Goal: Task Accomplishment & Management: Use online tool/utility

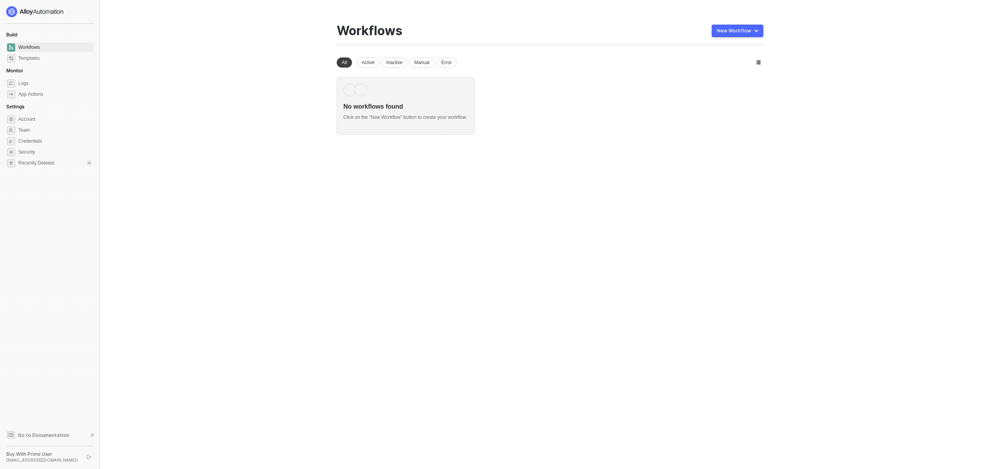
click at [747, 27] on button "New Workflow" at bounding box center [738, 31] width 52 height 12
click at [733, 45] on div "Start From Template" at bounding box center [716, 46] width 42 height 7
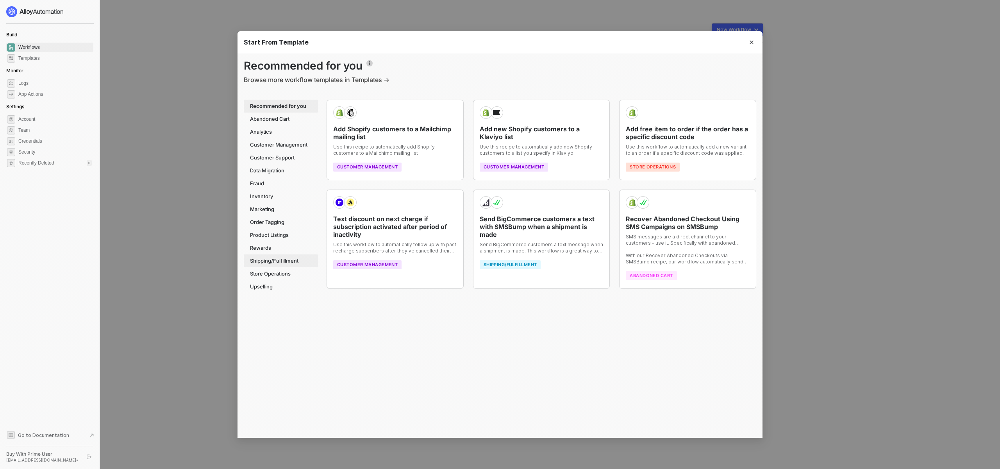
click at [278, 257] on div "Shipping/Fulfillment" at bounding box center [281, 260] width 74 height 13
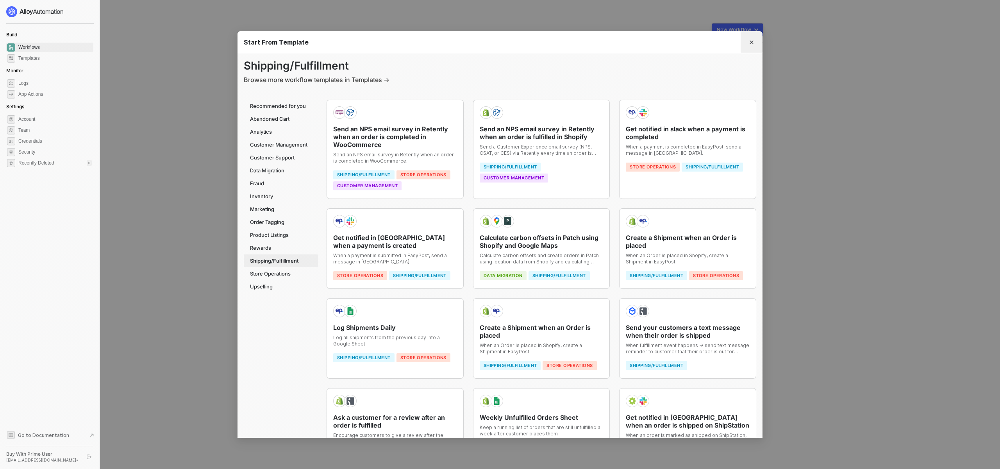
click at [751, 44] on icon "Close" at bounding box center [751, 42] width 5 height 5
click at [751, 43] on div "New Workflow" at bounding box center [550, 32] width 426 height 19
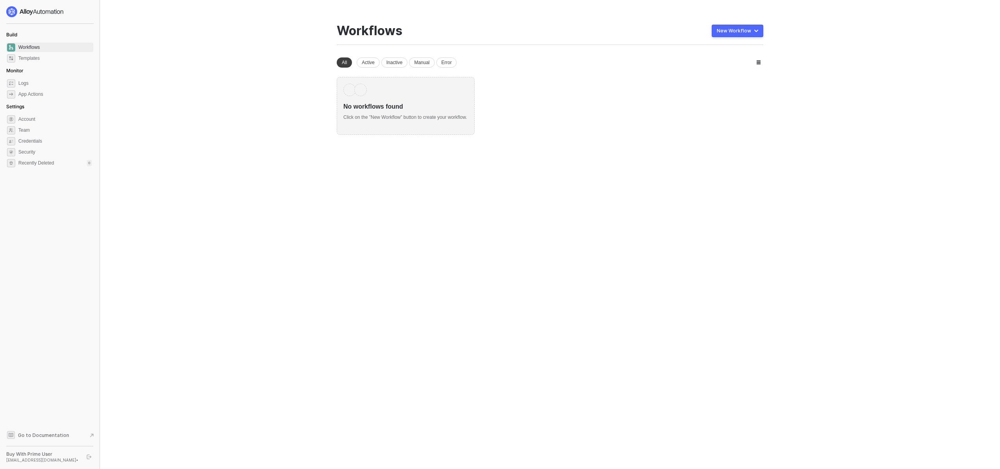
drag, startPoint x: 399, startPoint y: 102, endPoint x: 366, endPoint y: 88, distance: 36.3
click at [399, 102] on div "No workflows found" at bounding box center [405, 103] width 125 height 15
click at [746, 28] on div "New Workflow" at bounding box center [734, 31] width 34 height 6
click at [711, 64] on div "Start From Scratch" at bounding box center [714, 62] width 39 height 7
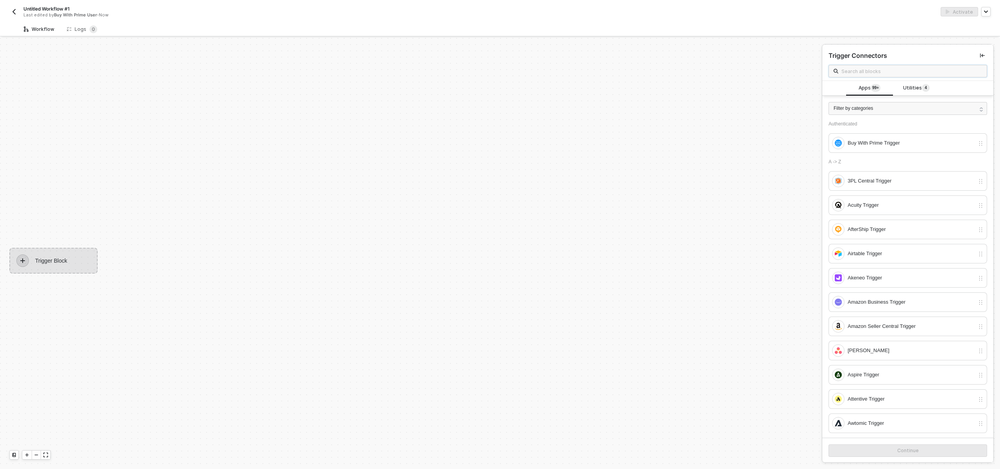
scroll to position [14, 0]
click at [872, 144] on div "Buy With Prime Trigger" at bounding box center [910, 143] width 127 height 9
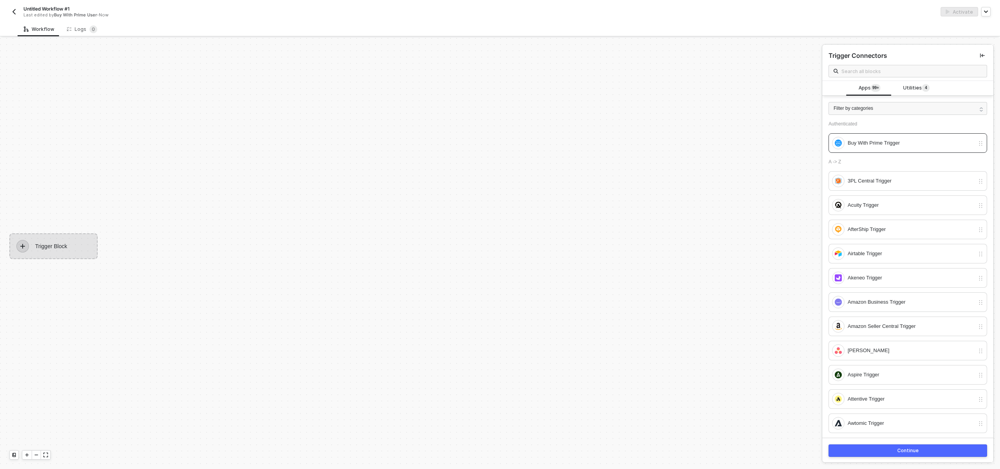
click at [901, 447] on div "Continue" at bounding box center [907, 450] width 21 height 6
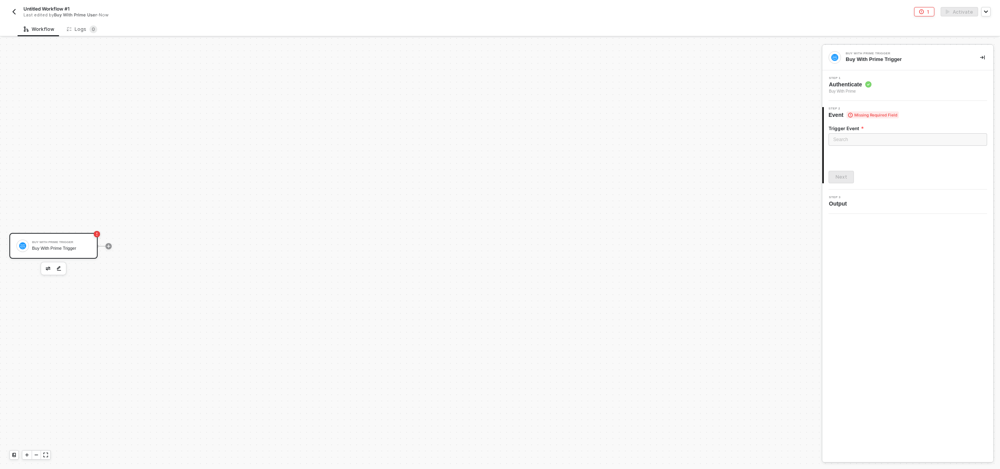
click at [11, 11] on img "button" at bounding box center [14, 12] width 6 height 6
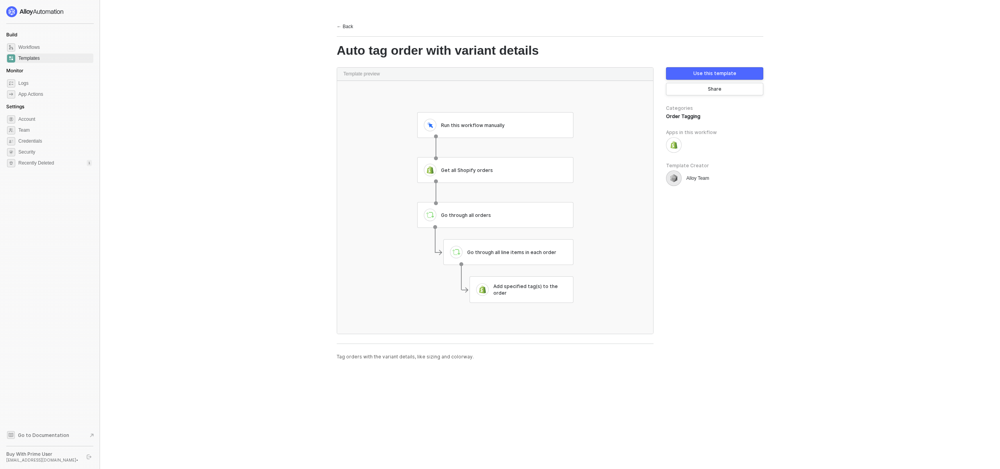
click at [708, 73] on div "Use this template" at bounding box center [714, 73] width 43 height 6
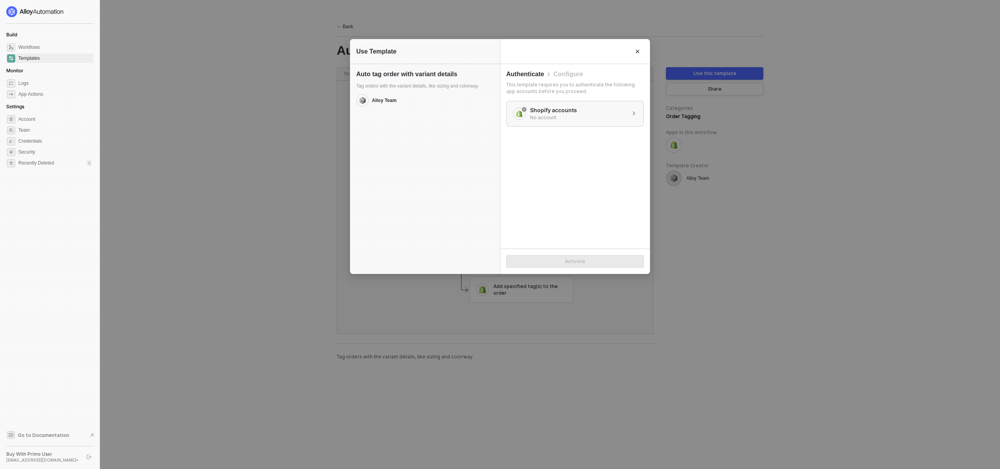
click at [555, 115] on div "No account" at bounding box center [553, 117] width 47 height 7
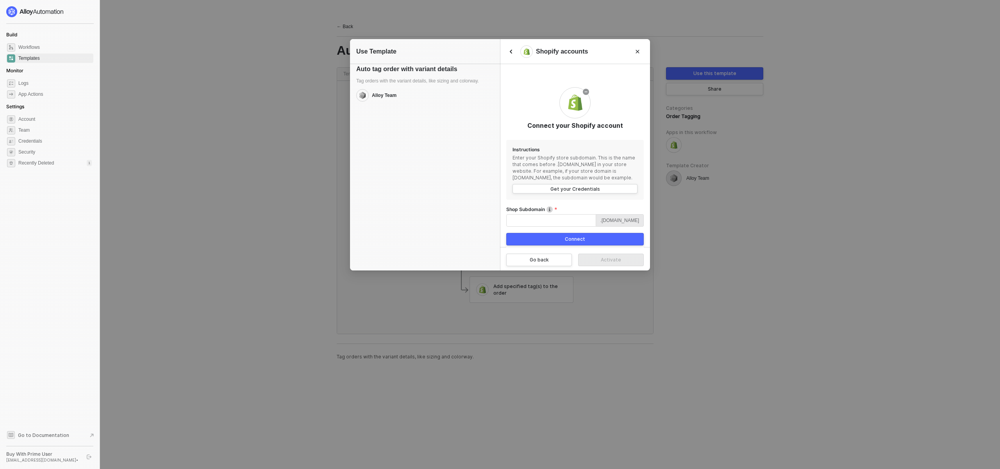
scroll to position [20, 0]
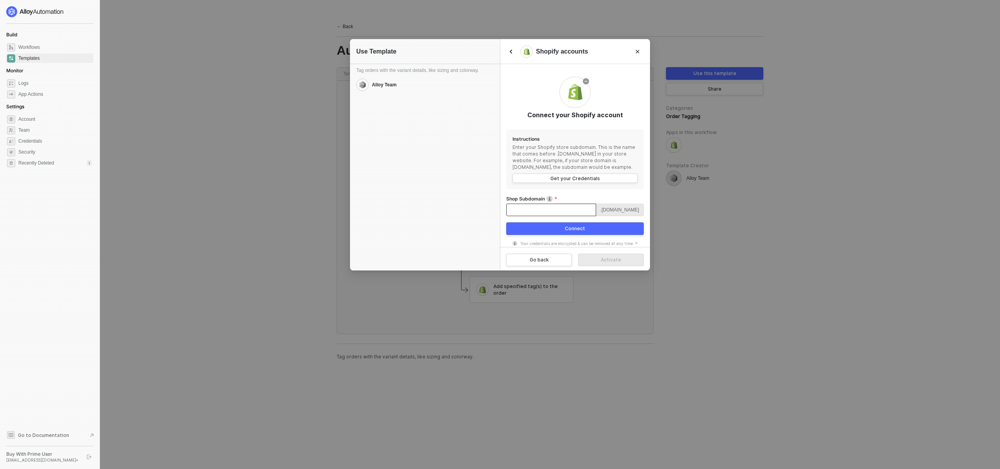
click at [570, 210] on input "Shop Subdomain" at bounding box center [551, 209] width 90 height 12
paste input "the-loyal-subjects"
type input "the-loyal-subjects"
click at [578, 230] on div "Connect" at bounding box center [575, 228] width 20 height 6
